Goal: Task Accomplishment & Management: Manage account settings

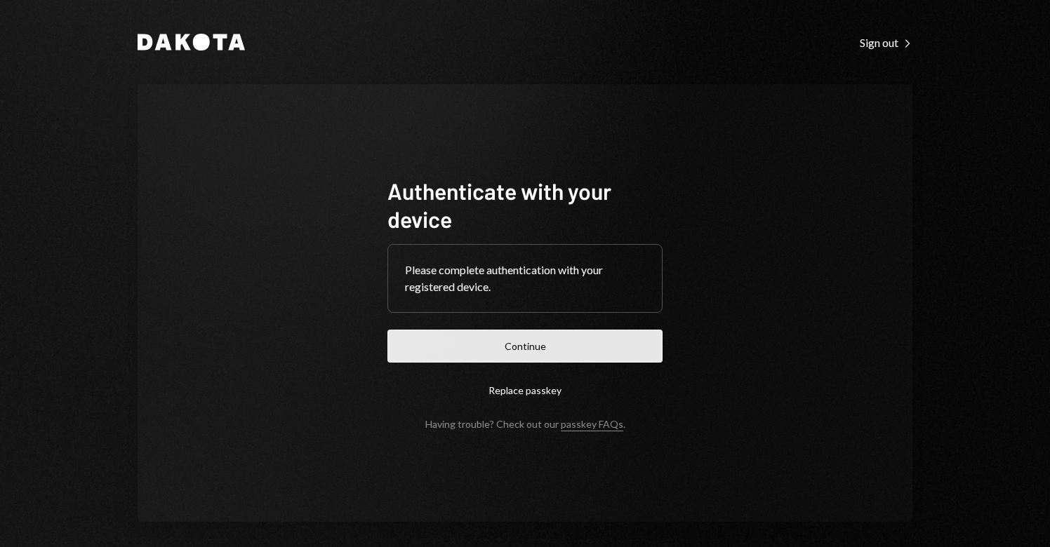
click at [475, 351] on button "Continue" at bounding box center [524, 346] width 275 height 33
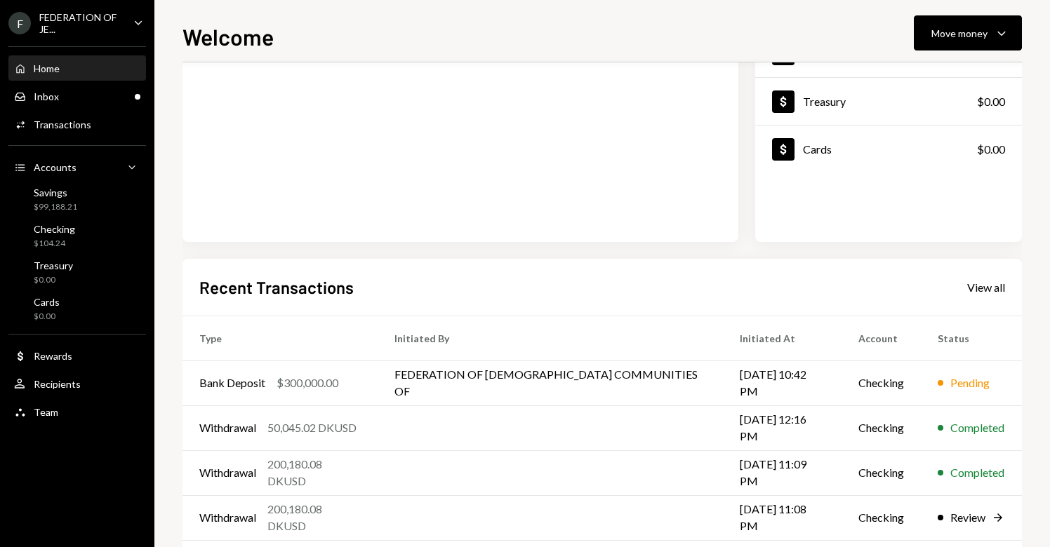
scroll to position [175, 0]
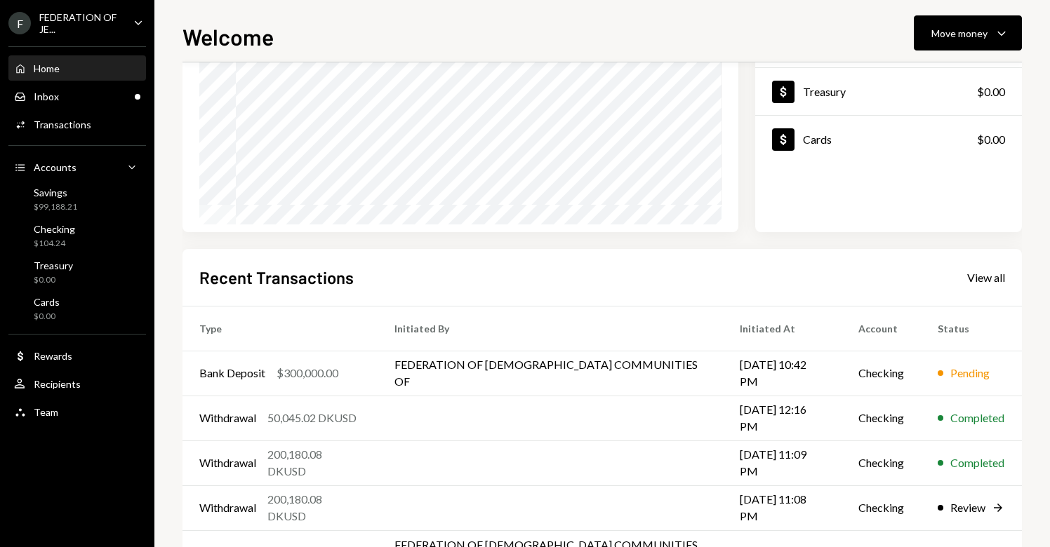
click at [126, 24] on div "F FEDERATION OF JE... Caret Down" at bounding box center [77, 23] width 154 height 24
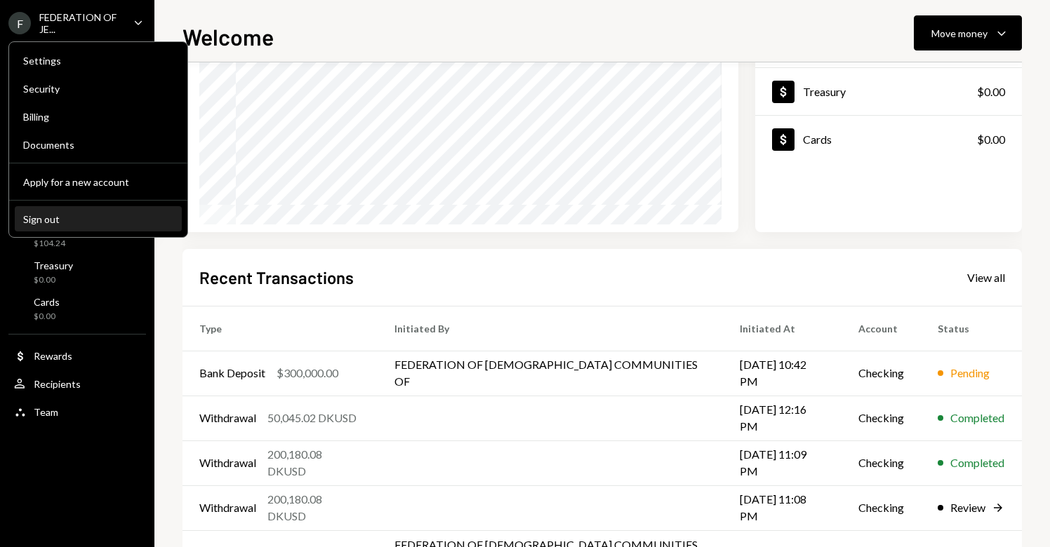
click at [119, 214] on div "Sign out" at bounding box center [98, 219] width 150 height 12
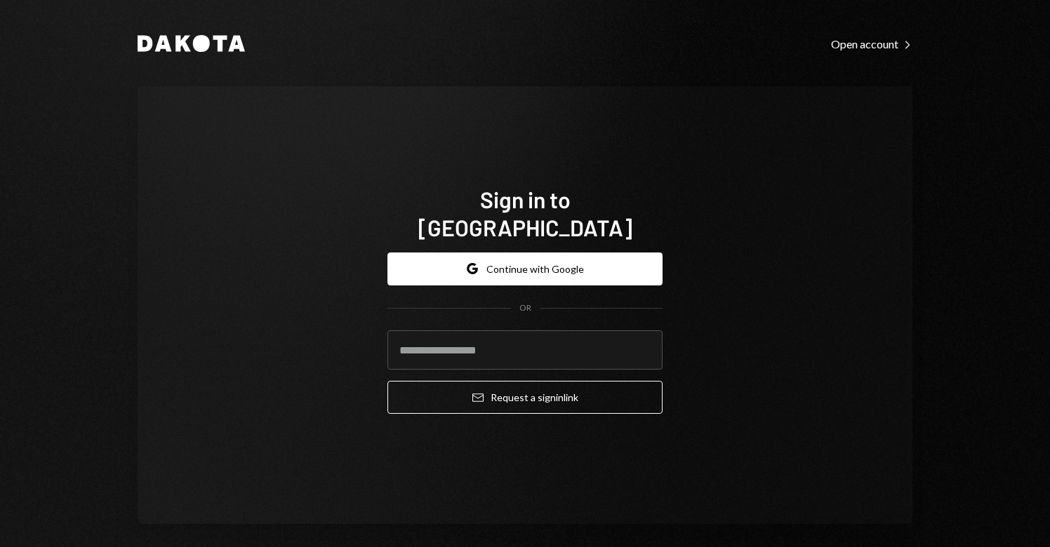
type input "**********"
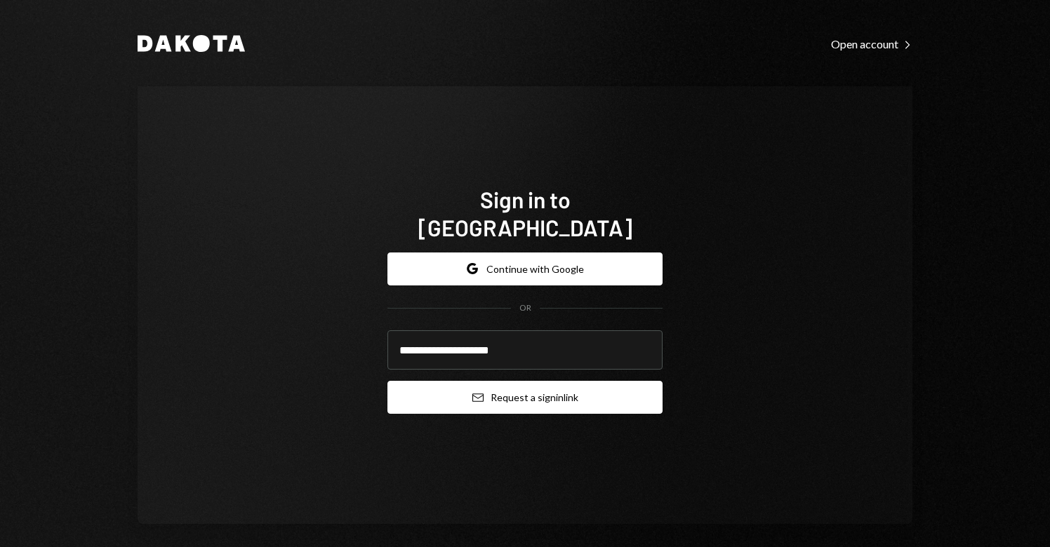
click at [481, 392] on button "Email Request a sign in link" at bounding box center [524, 397] width 275 height 33
